Goal: Task Accomplishment & Management: Complete application form

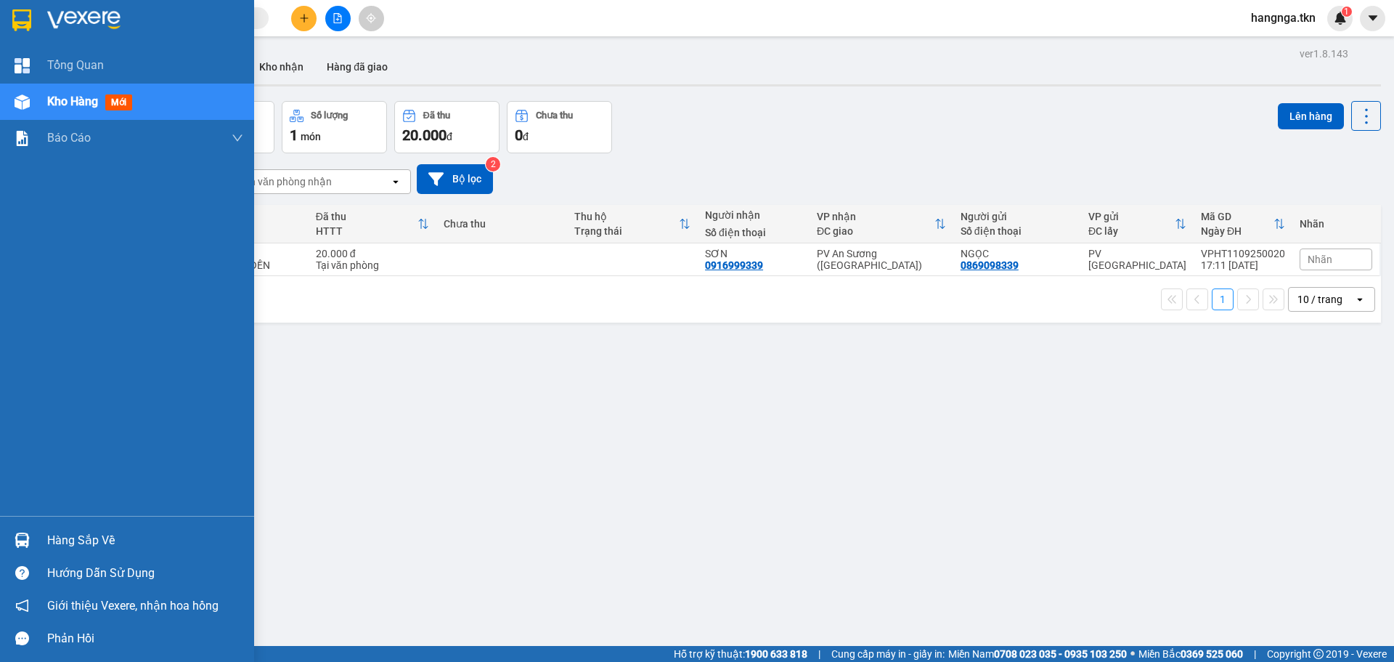
click at [53, 15] on img at bounding box center [83, 20] width 73 height 22
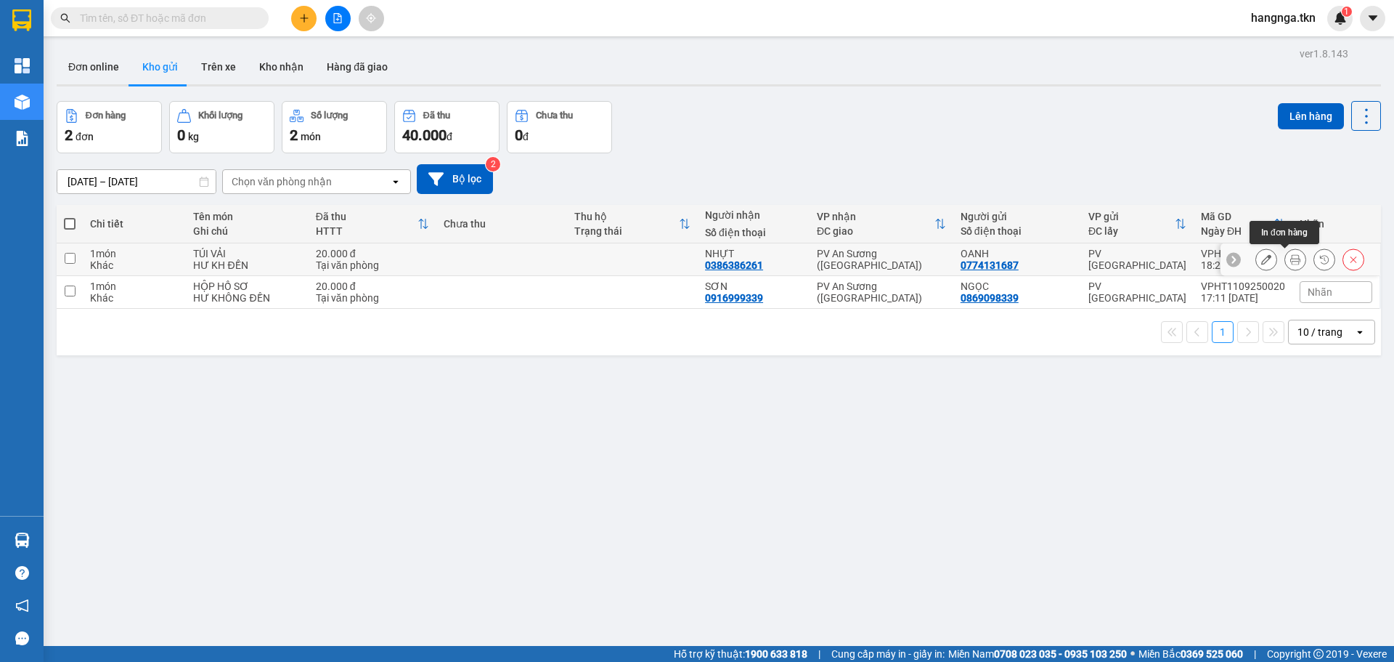
click at [1291, 259] on icon at bounding box center [1296, 259] width 10 height 10
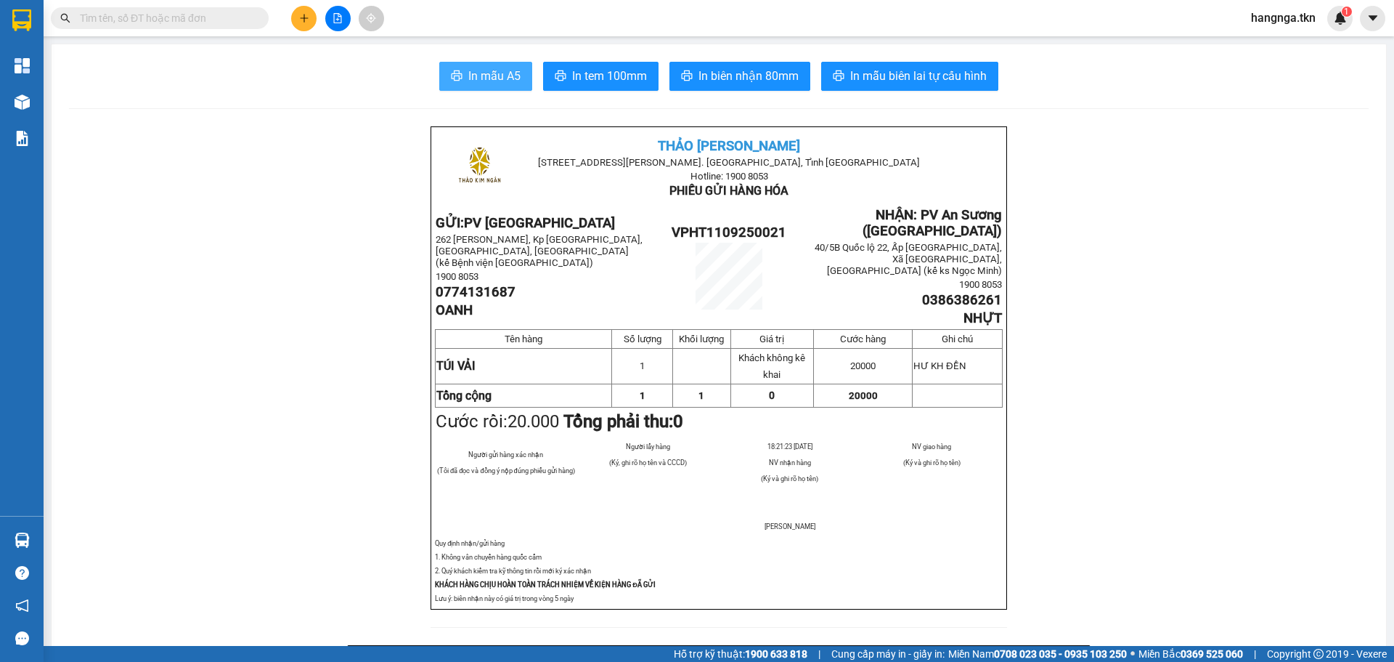
click at [474, 68] on span "In mẫu A5" at bounding box center [494, 76] width 52 height 18
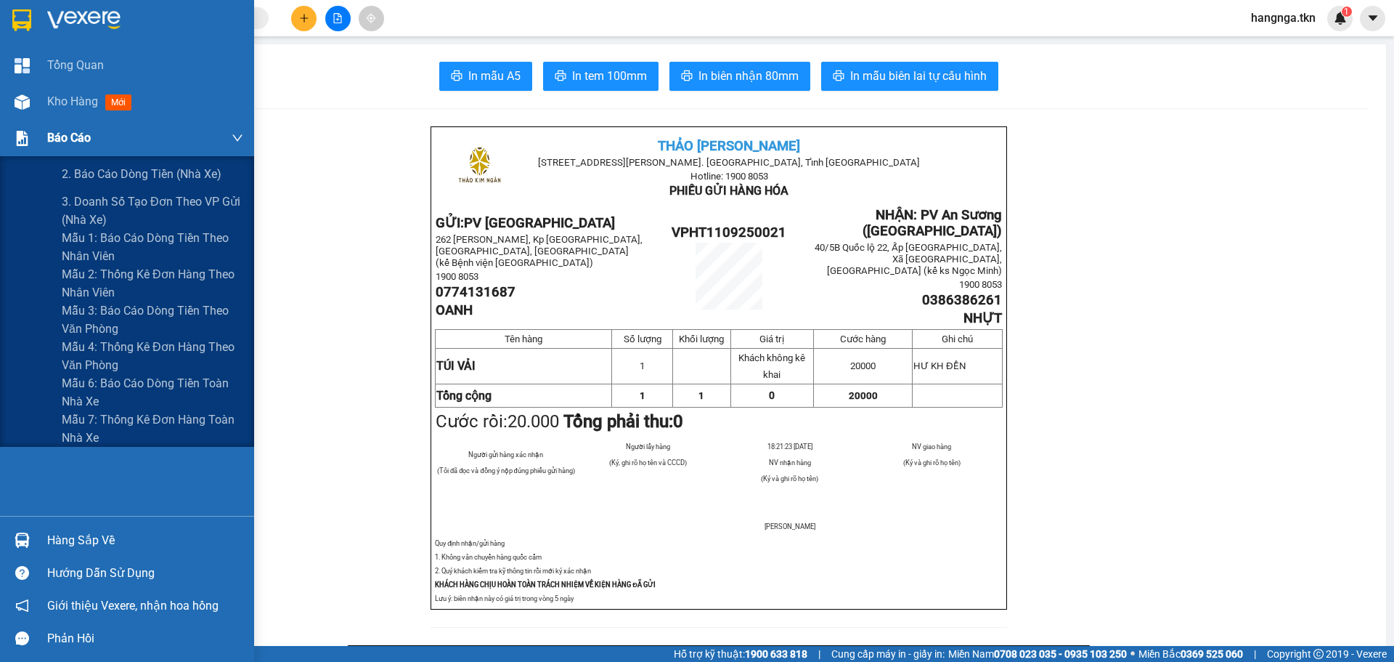
click at [9, 123] on div "Báo cáo" at bounding box center [127, 138] width 254 height 36
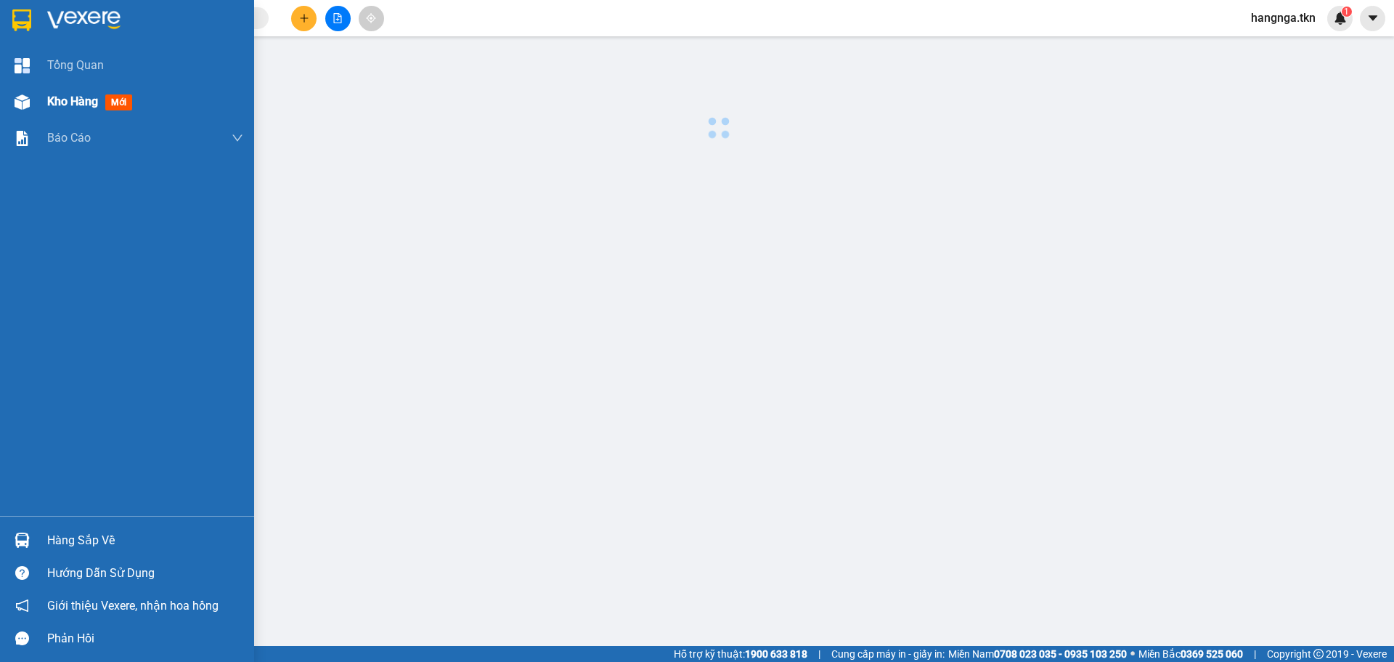
click at [20, 104] on img at bounding box center [22, 101] width 15 height 15
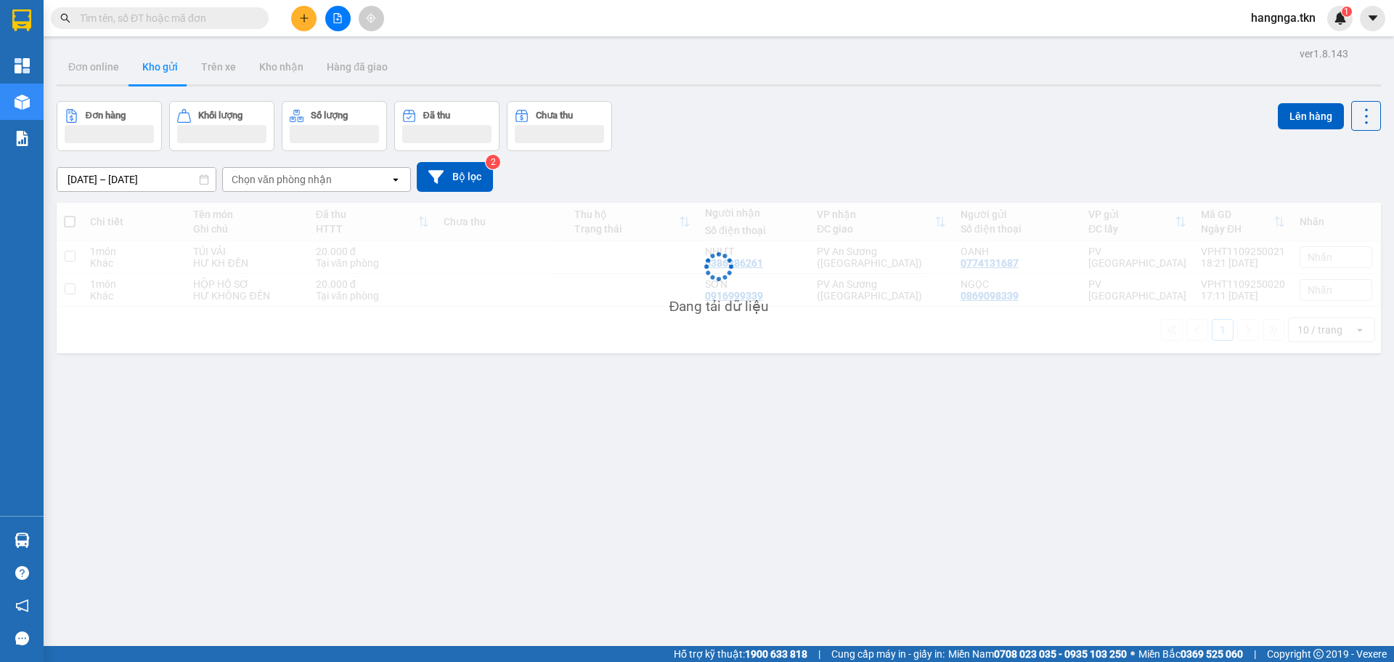
click at [495, 495] on div "ver 1.8.143 Đơn online Kho gửi Trên xe Kho nhận Hàng đã giao Đơn hàng Khối lượn…" at bounding box center [719, 375] width 1336 height 662
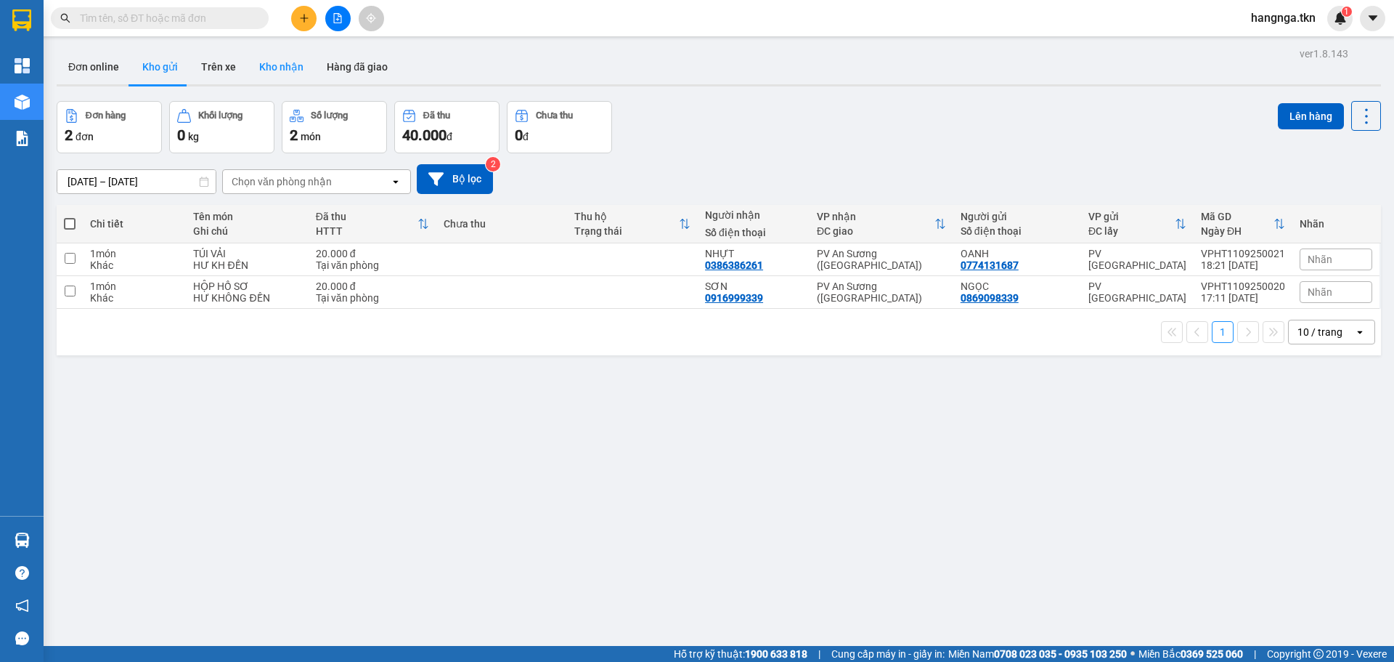
click at [284, 60] on button "Kho nhận" at bounding box center [282, 66] width 68 height 35
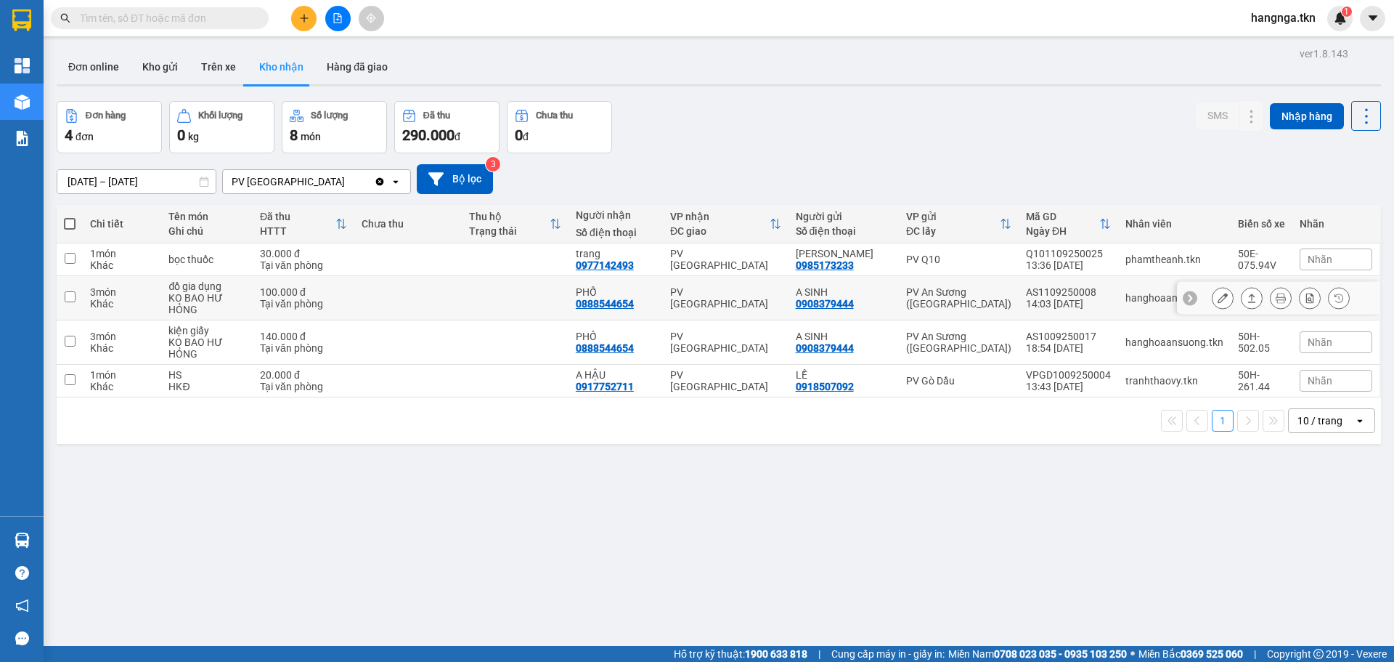
click at [519, 297] on td at bounding box center [515, 298] width 107 height 44
checkbox input "true"
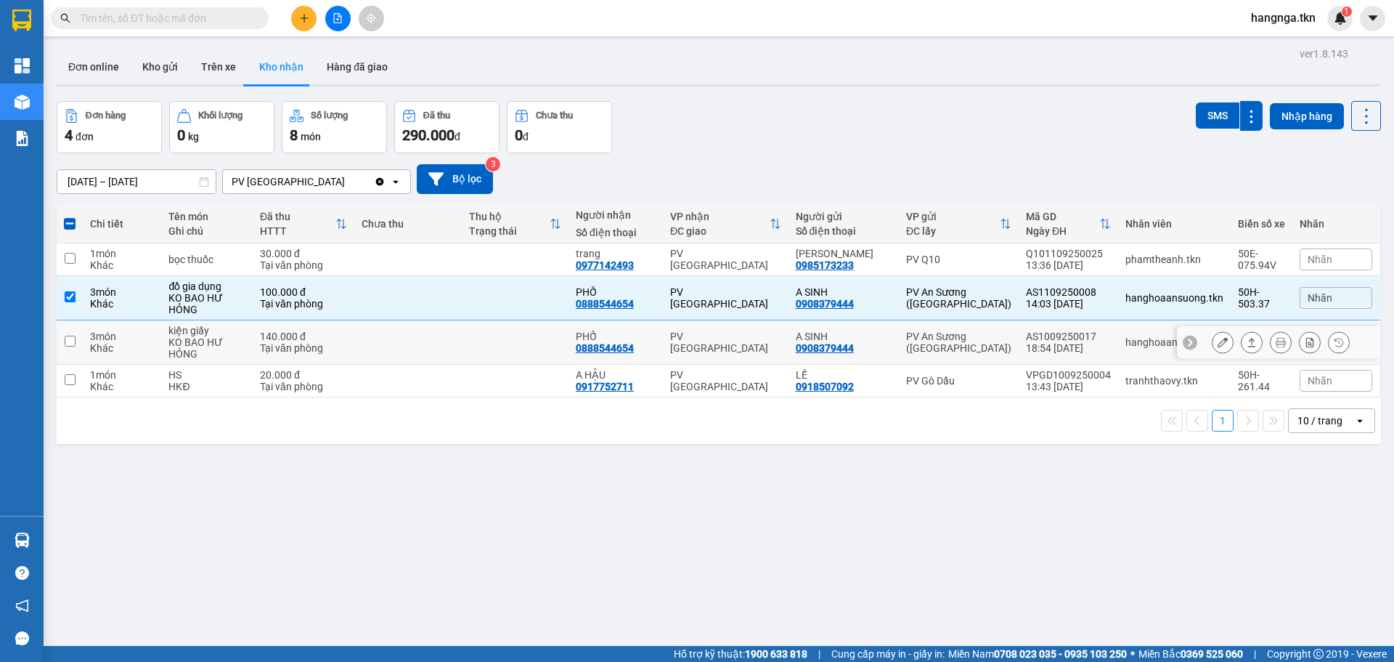
drag, startPoint x: 521, startPoint y: 352, endPoint x: 776, endPoint y: 272, distance: 267.1
click at [521, 352] on td at bounding box center [515, 342] width 107 height 44
checkbox input "true"
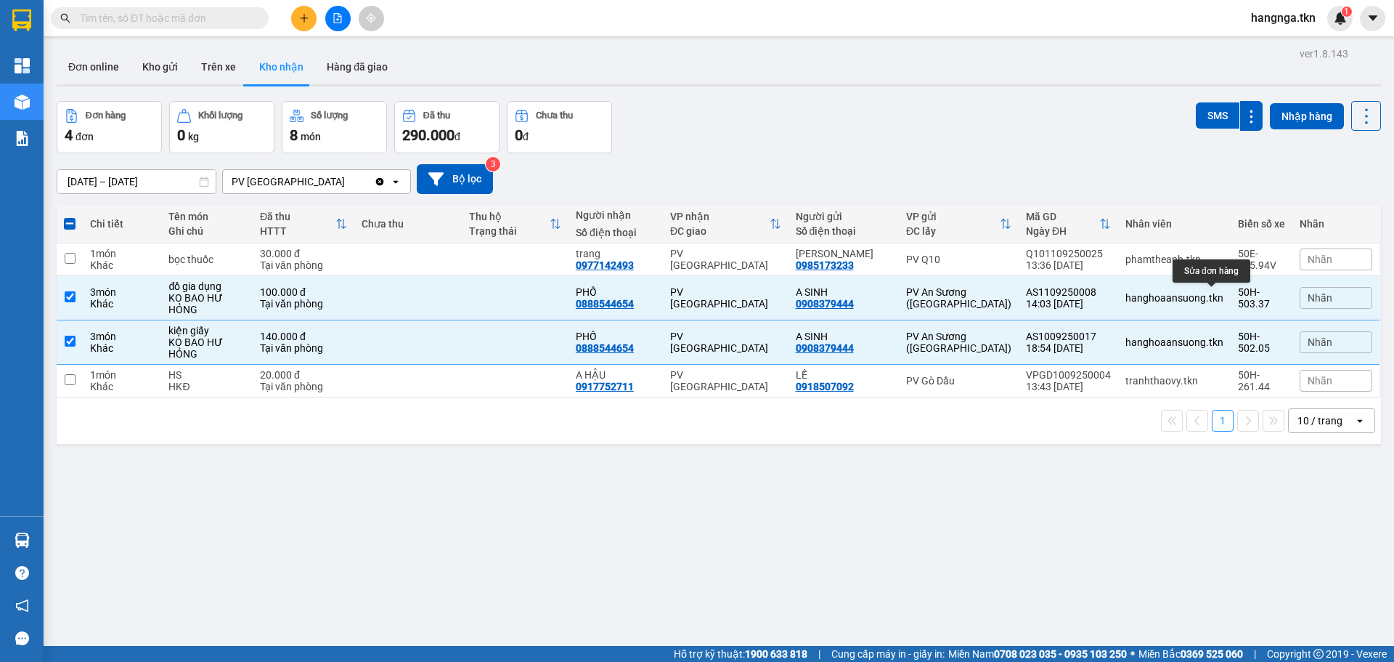
click at [952, 474] on div "ver 1.8.143 Đơn online Kho gửi Trên xe Kho nhận Hàng đã giao Đơn hàng 4 đơn Khố…" at bounding box center [719, 375] width 1336 height 662
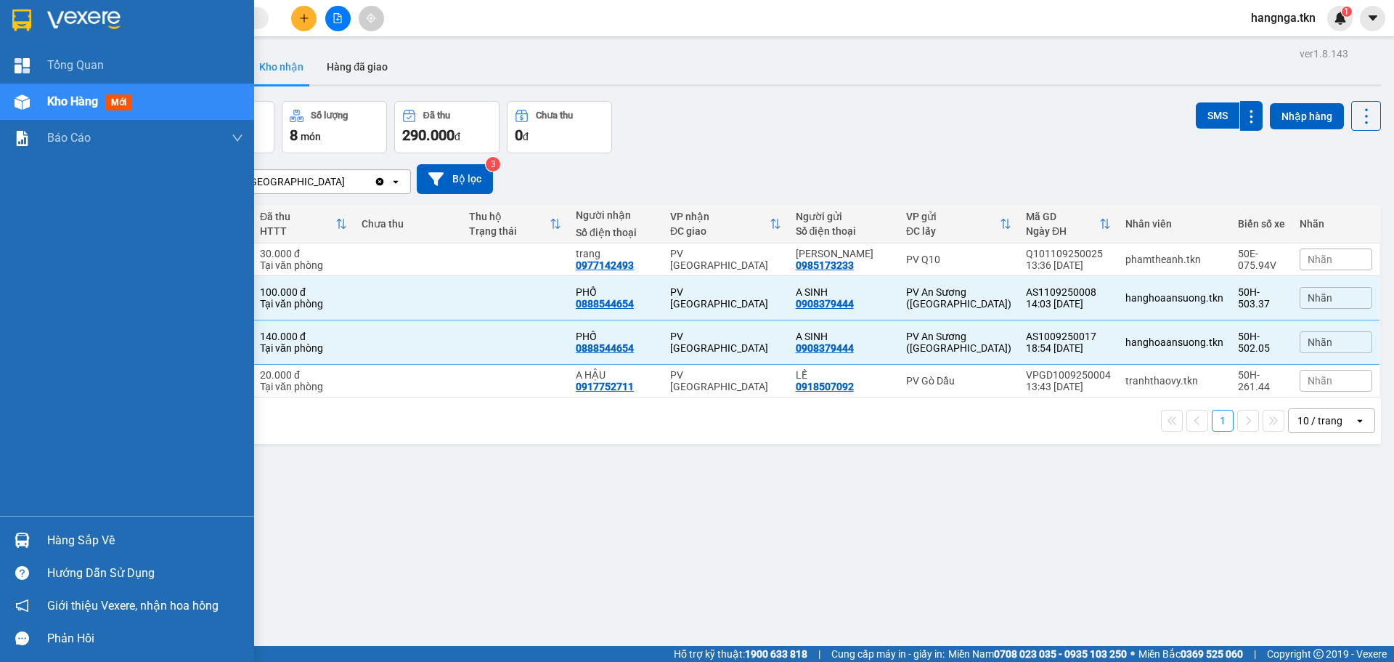
click at [27, 535] on img at bounding box center [22, 539] width 15 height 15
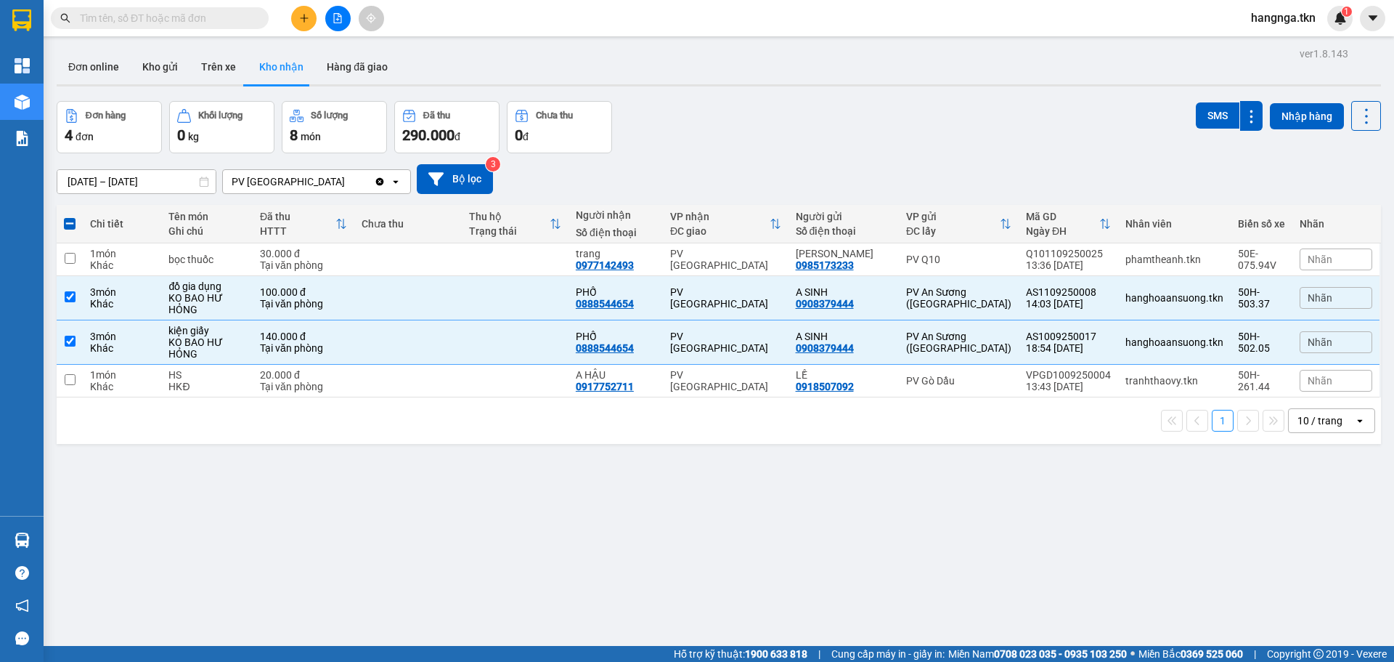
click at [870, 484] on section "Kết quả tìm kiếm ( 4 ) Bộ lọc Mã ĐH Trạng thái Món hàng Thu hộ Tổng cước Chưa c…" at bounding box center [697, 331] width 1394 height 662
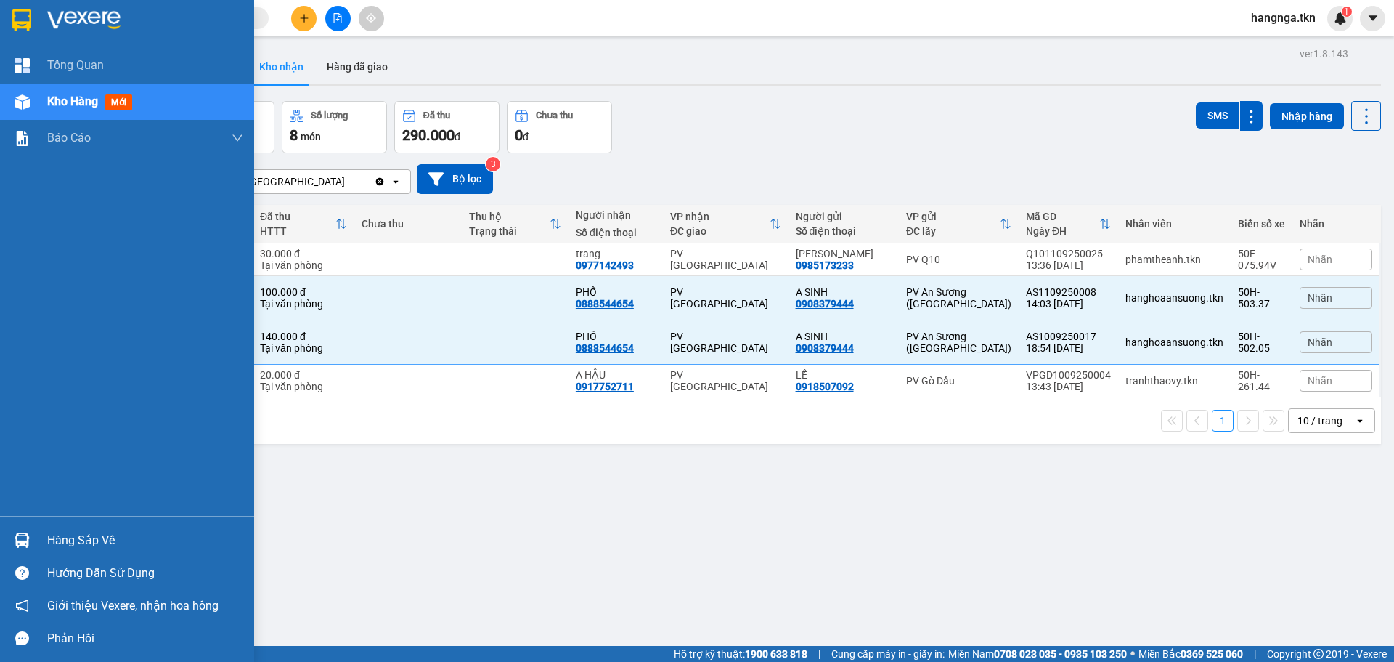
click at [58, 535] on div "Hàng sắp về" at bounding box center [145, 540] width 196 height 22
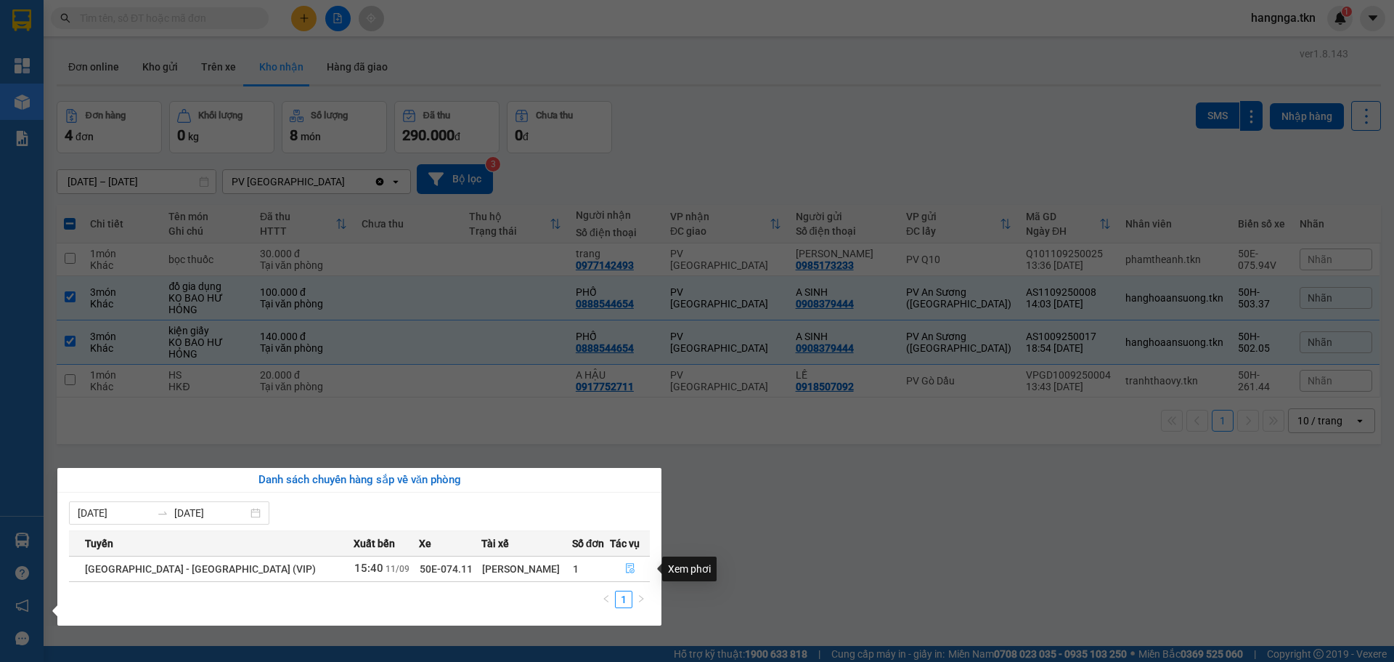
click at [626, 566] on icon "file-done" at bounding box center [630, 569] width 9 height 10
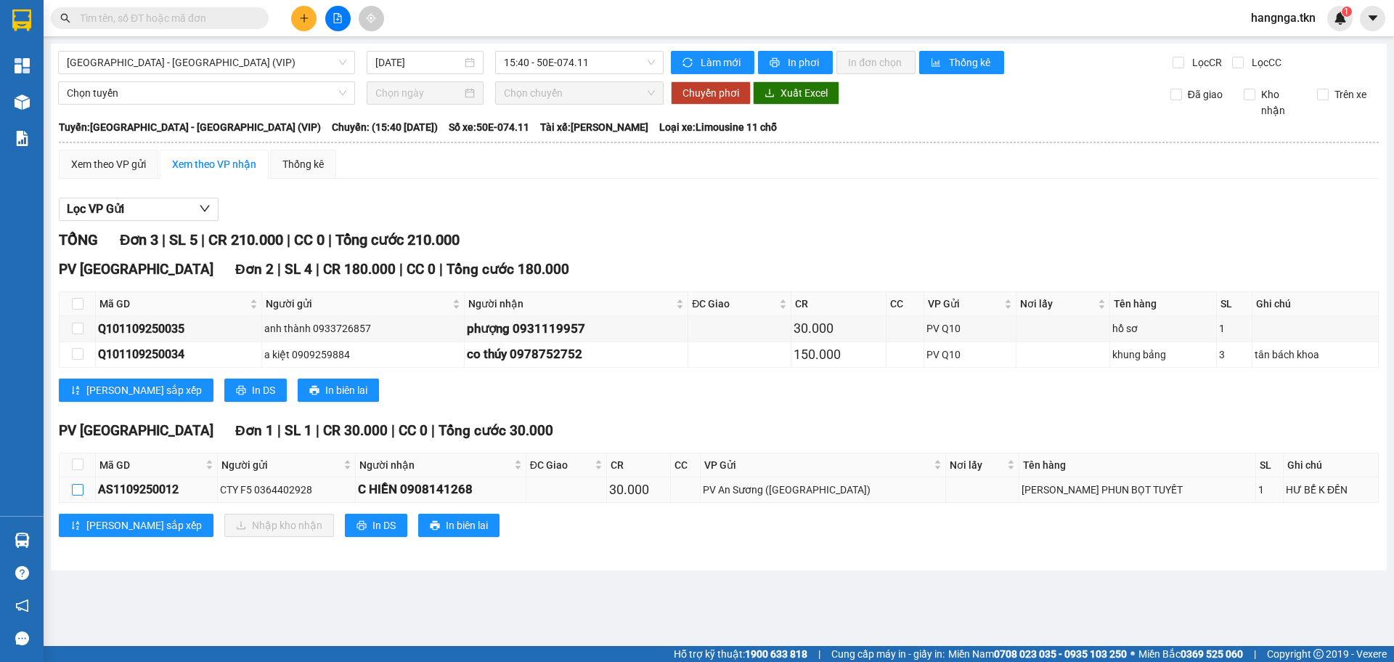
click at [79, 491] on input "checkbox" at bounding box center [78, 490] width 12 height 12
checkbox input "true"
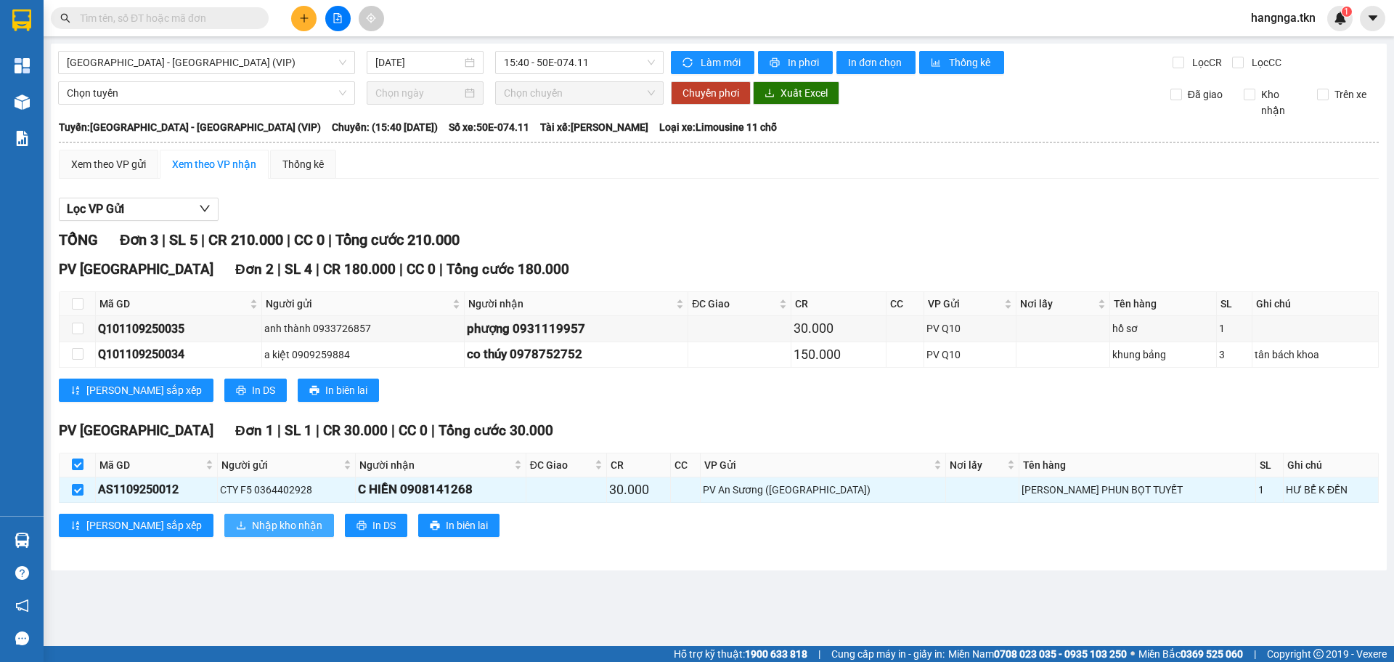
click at [252, 522] on span "Nhập kho nhận" at bounding box center [287, 525] width 70 height 16
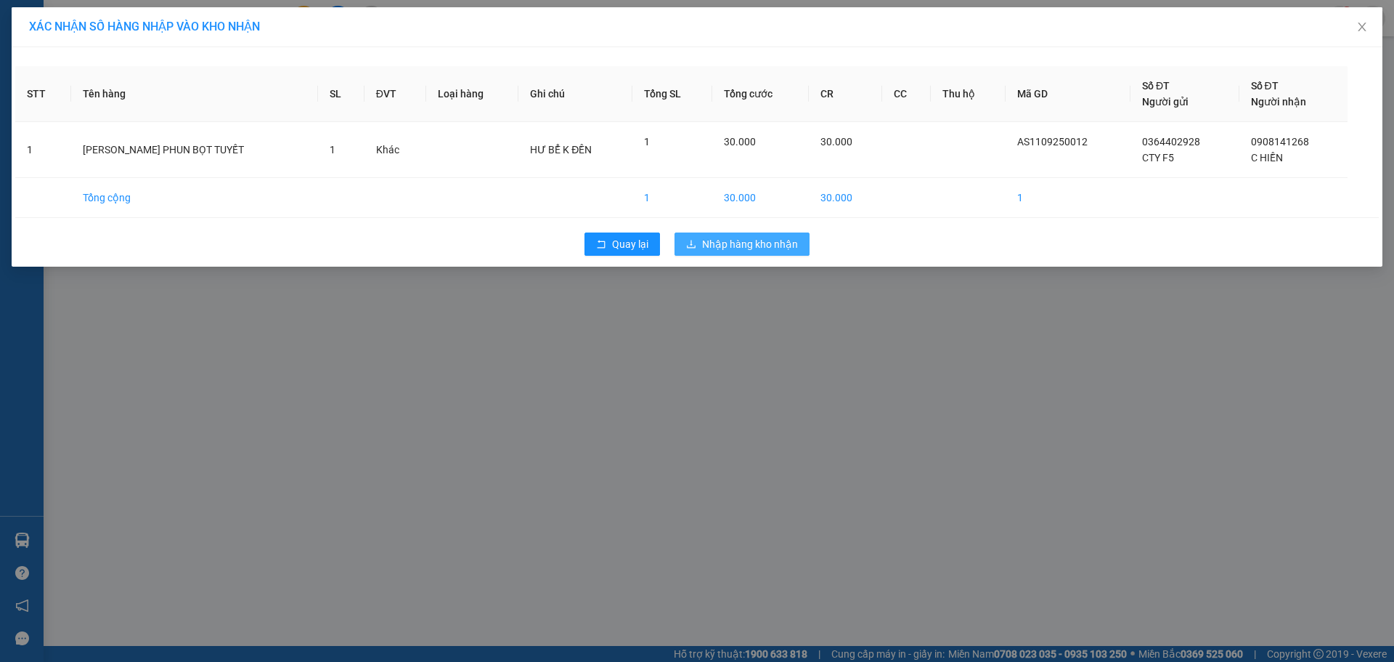
click at [724, 245] on span "Nhập hàng kho nhận" at bounding box center [750, 244] width 96 height 16
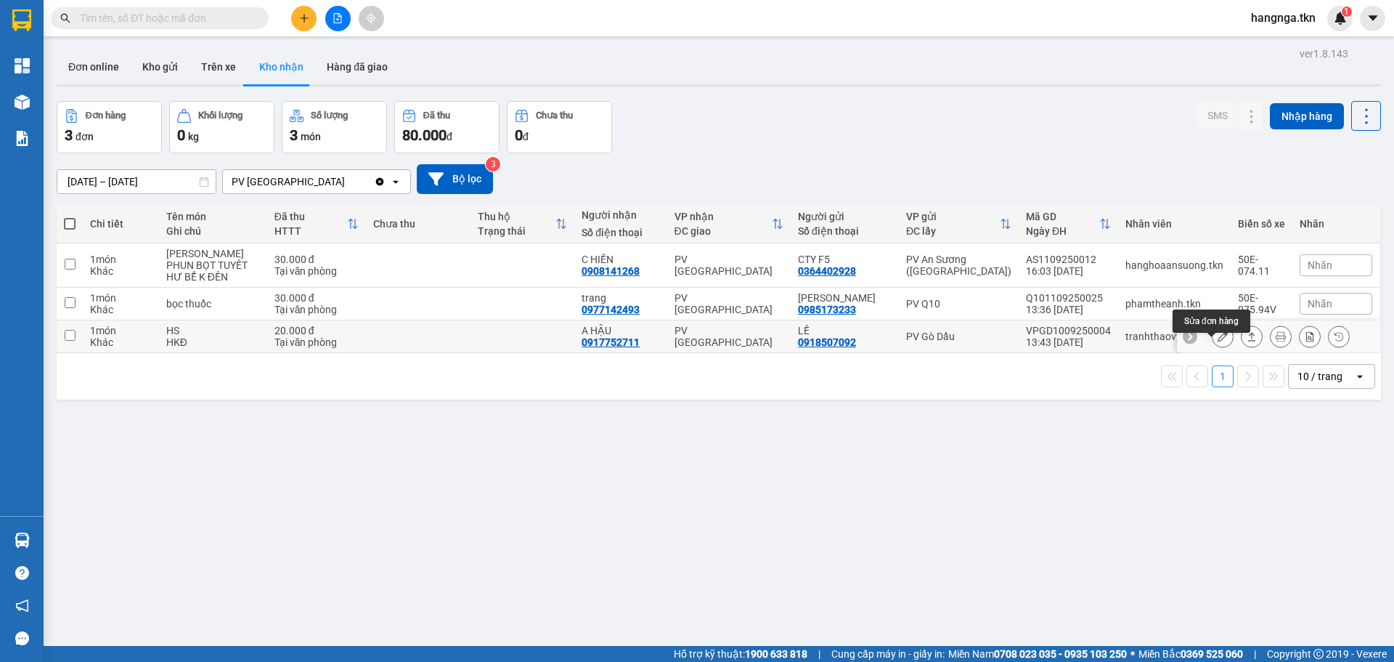
click at [1218, 341] on icon at bounding box center [1223, 336] width 10 height 10
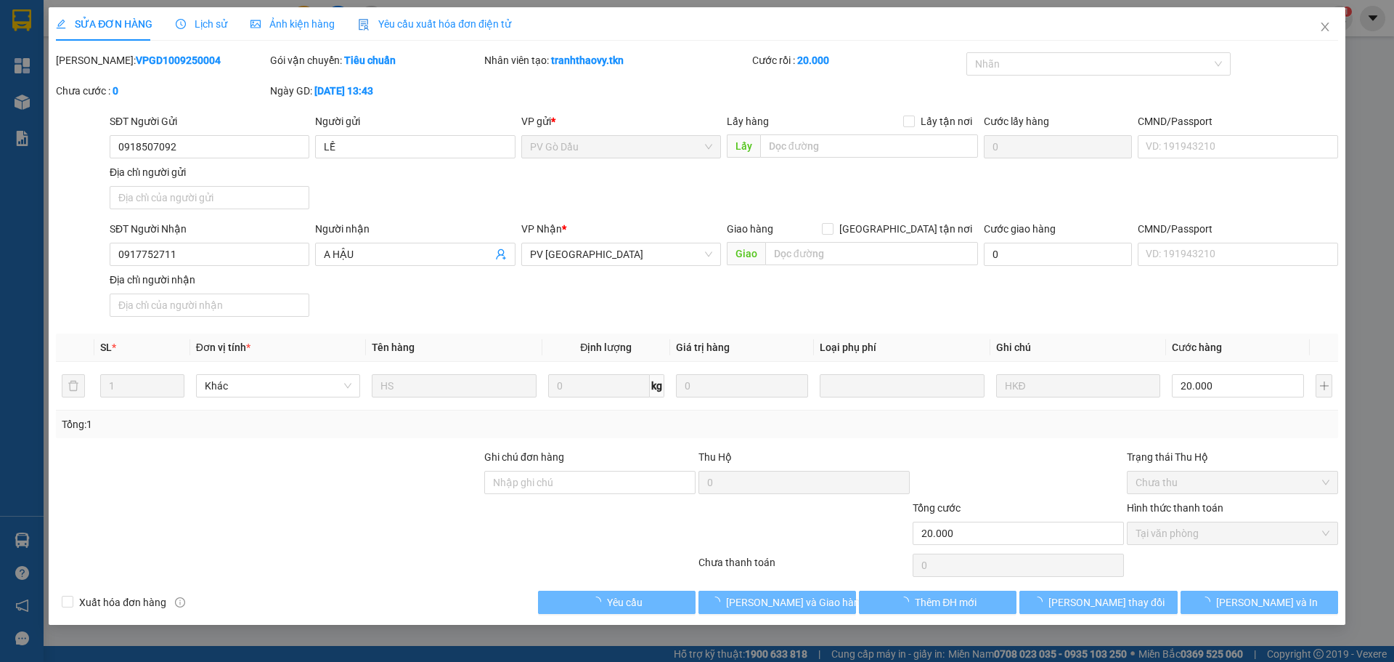
type input "0918507092"
type input "LỀ"
type input "0917752711"
type input "A HẬU"
type input "20.000"
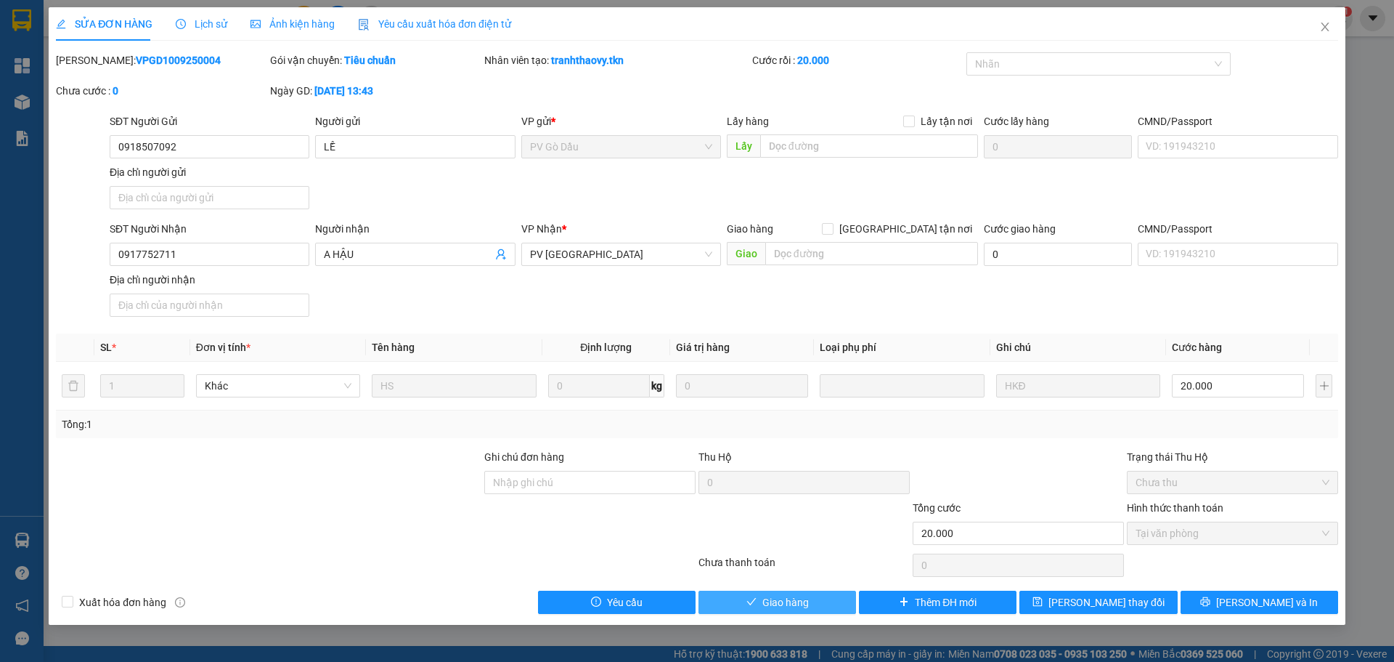
click at [760, 600] on button "Giao hàng" at bounding box center [778, 601] width 158 height 23
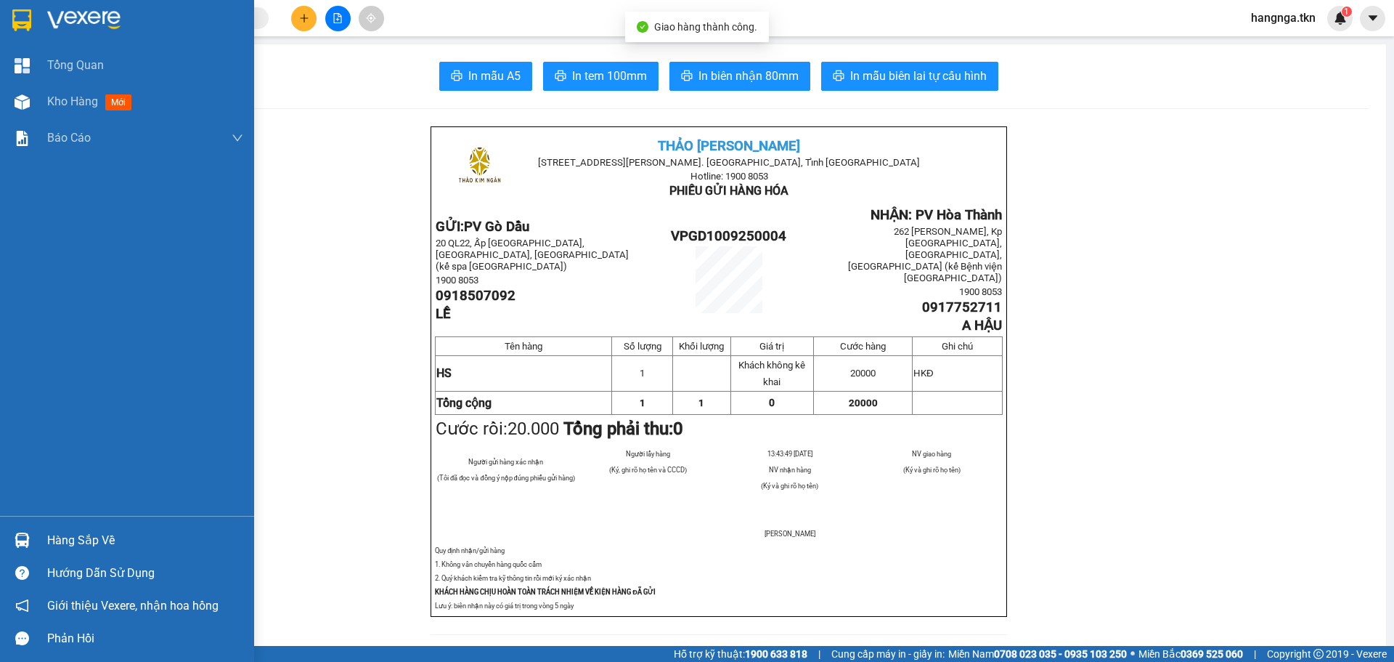
click at [57, 15] on img at bounding box center [83, 20] width 73 height 22
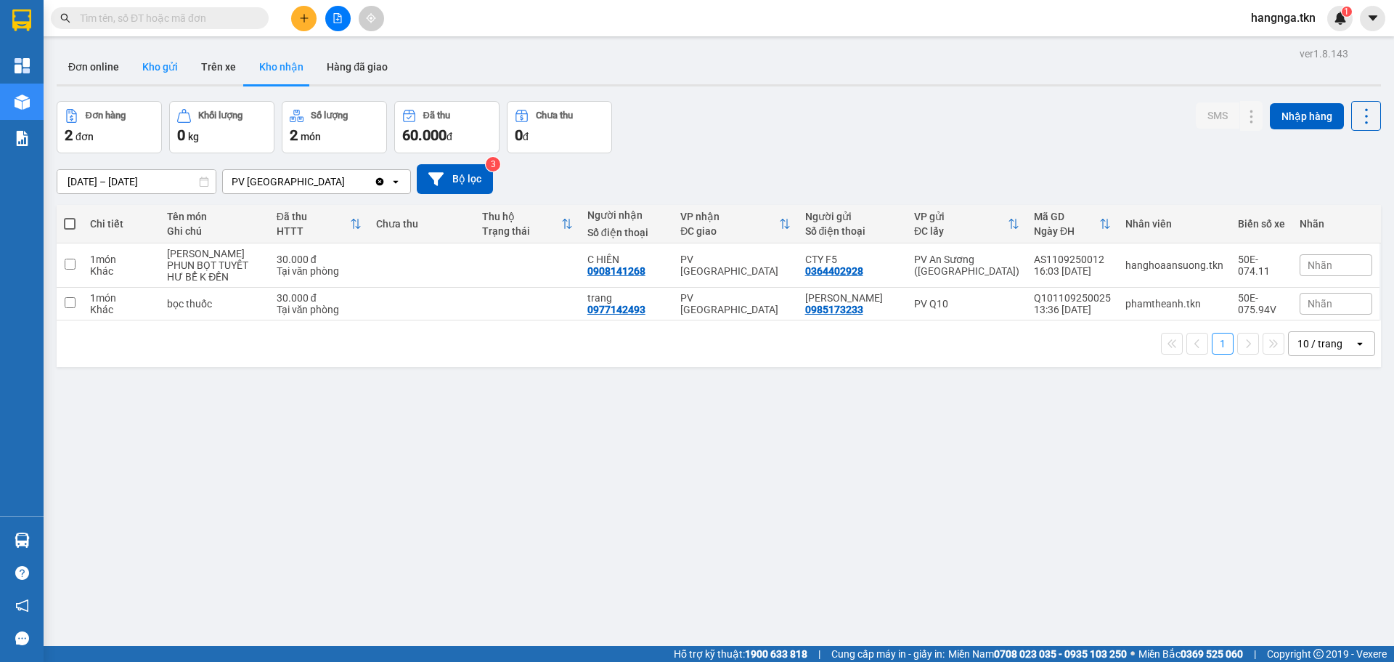
click at [175, 75] on button "Kho gửi" at bounding box center [160, 66] width 59 height 35
